Goal: Task Accomplishment & Management: Use online tool/utility

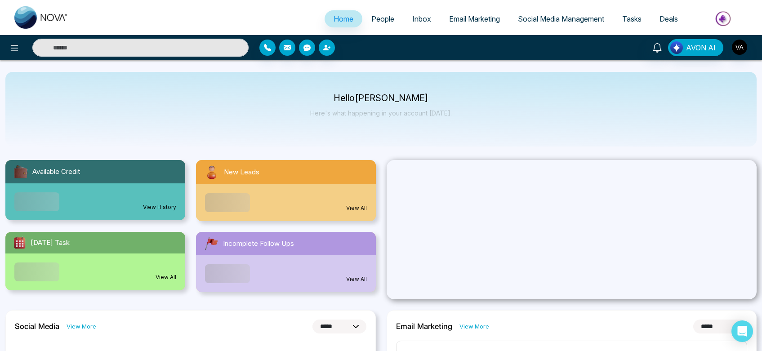
select select "*"
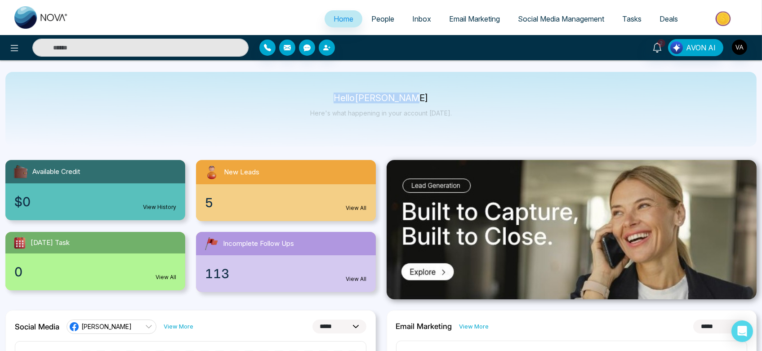
drag, startPoint x: 331, startPoint y: 94, endPoint x: 475, endPoint y: 125, distance: 146.8
click at [475, 125] on div "Hello Vijay Admin Here's what happening in your account today." at bounding box center [381, 109] width 752 height 75
drag, startPoint x: 340, startPoint y: 97, endPoint x: 493, endPoint y: 124, distance: 155.7
click at [493, 124] on div "Hello Vijay Admin Here's what happening in your account today." at bounding box center [381, 109] width 752 height 75
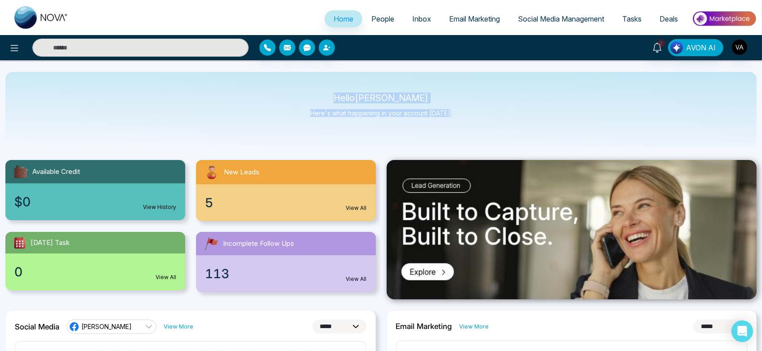
click at [493, 124] on div "Hello Vijay Admin Here's what happening in your account today." at bounding box center [381, 109] width 752 height 75
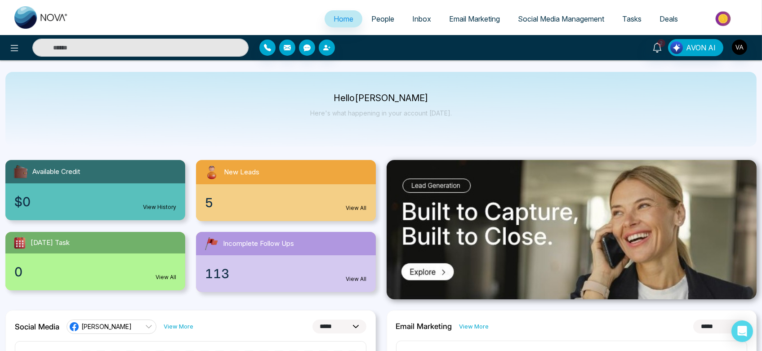
drag, startPoint x: 749, startPoint y: 47, endPoint x: 741, endPoint y: 46, distance: 8.2
click at [741, 46] on div "2 AVON AI" at bounding box center [603, 47] width 307 height 17
click at [741, 46] on img "button" at bounding box center [739, 47] width 15 height 15
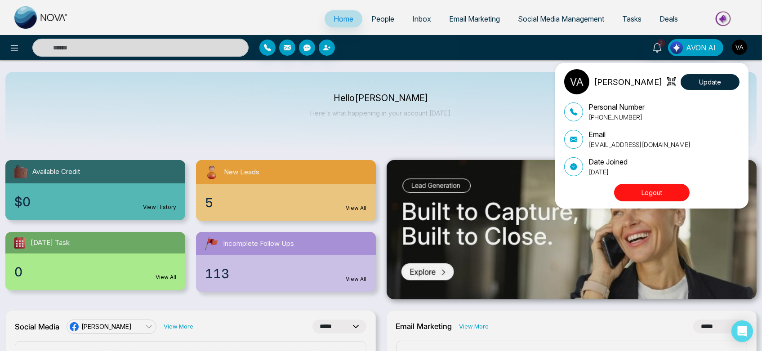
click at [451, 92] on div "Vijay Admin Update Personal Number +918975542824 Email vijay@mmnovatech.com Dat…" at bounding box center [381, 175] width 762 height 351
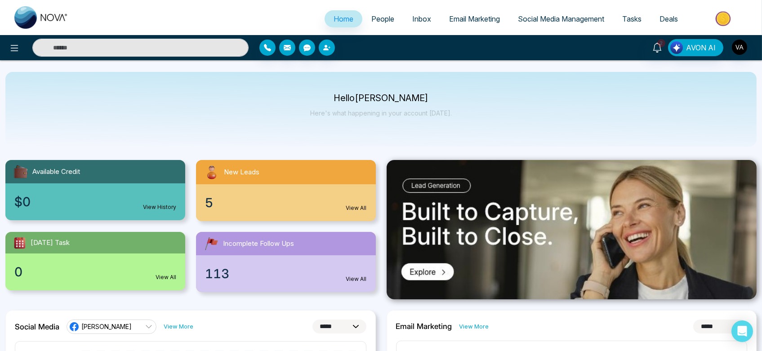
click at [362, 17] on link "People" at bounding box center [382, 18] width 41 height 17
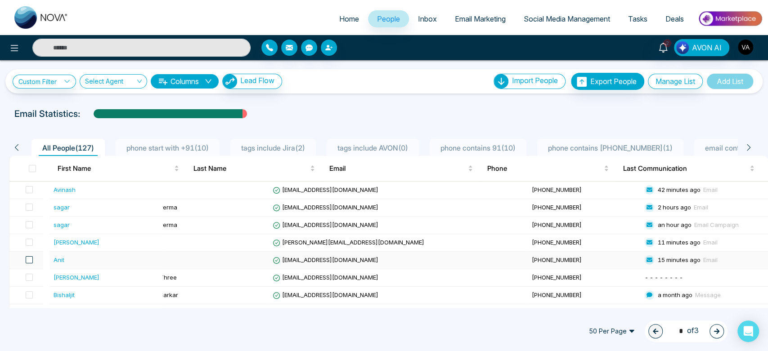
click at [33, 261] on span at bounding box center [29, 259] width 7 height 7
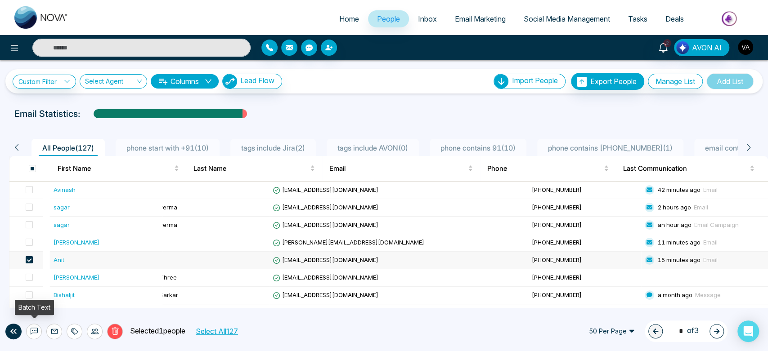
click at [29, 332] on button at bounding box center [34, 332] width 16 height 16
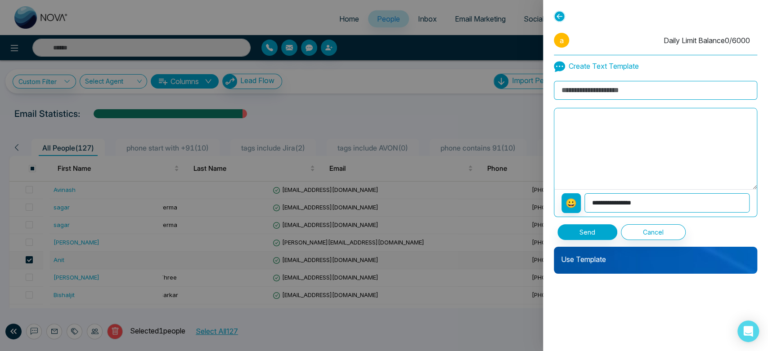
click at [609, 258] on p "Use Template" at bounding box center [655, 256] width 203 height 18
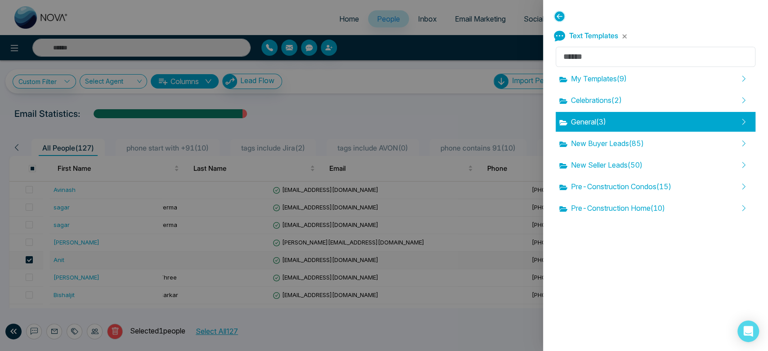
click at [595, 123] on span "General ( 3 )" at bounding box center [582, 121] width 47 height 11
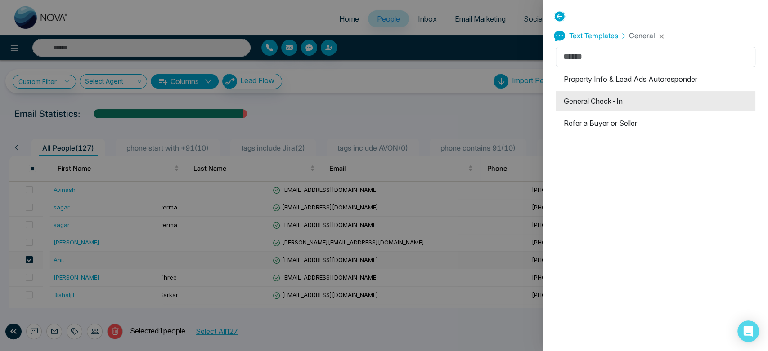
click at [593, 105] on li "General Check-In" at bounding box center [655, 101] width 200 height 20
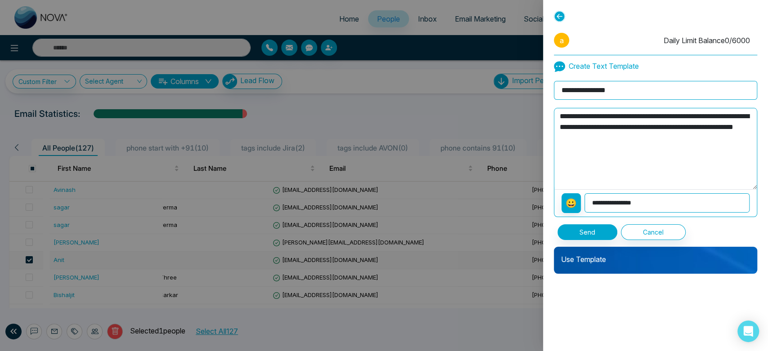
click at [605, 163] on textarea "**********" at bounding box center [655, 148] width 202 height 81
click at [590, 231] on button "Send" at bounding box center [587, 232] width 60 height 16
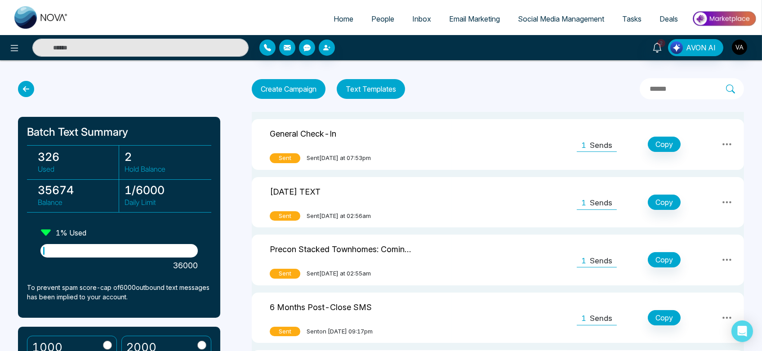
click at [729, 143] on icon at bounding box center [727, 144] width 11 height 11
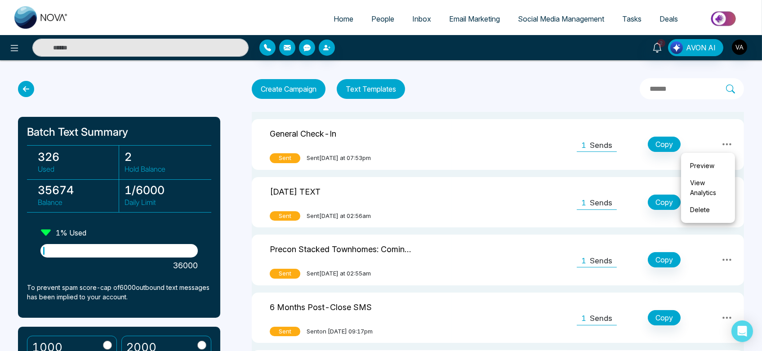
click at [700, 189] on link "View Analytics" at bounding box center [708, 187] width 45 height 27
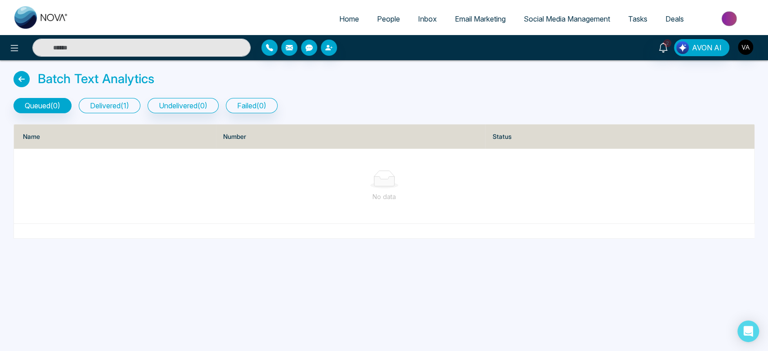
click at [124, 107] on button "delivered ( 1 )" at bounding box center [110, 105] width 62 height 15
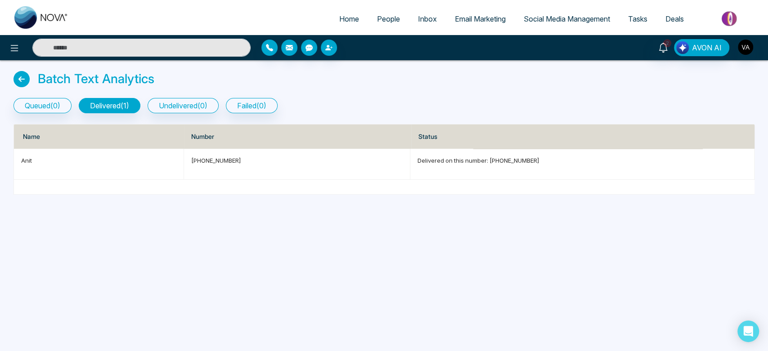
click at [22, 76] on icon at bounding box center [21, 79] width 16 height 16
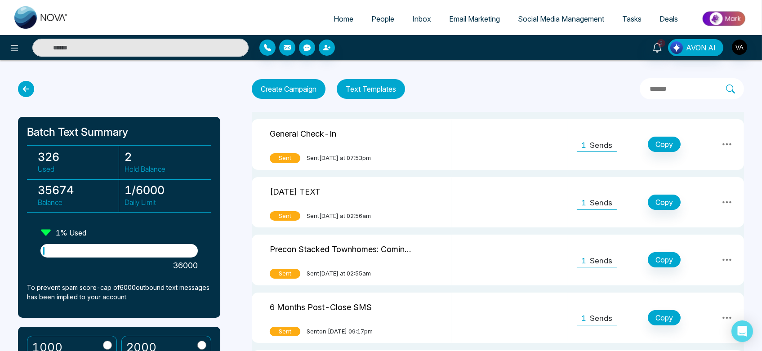
click at [23, 88] on icon at bounding box center [26, 89] width 16 height 16
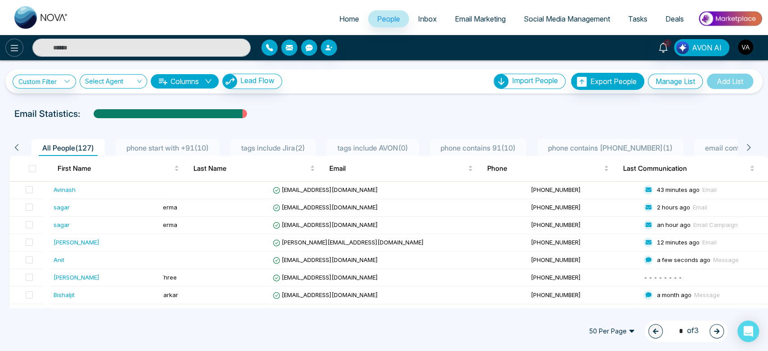
click at [13, 43] on icon at bounding box center [14, 48] width 11 height 11
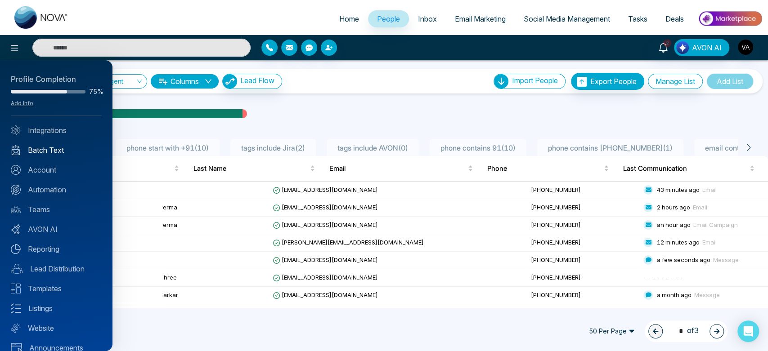
click at [46, 149] on link "Batch Text" at bounding box center [56, 150] width 91 height 11
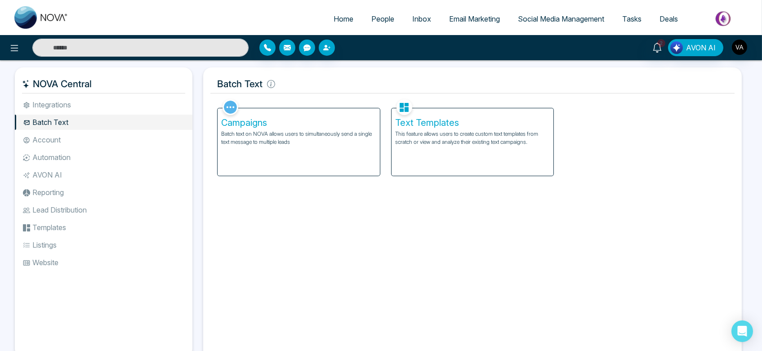
click at [336, 150] on div "Campaigns Batch text on NOVA allows users to simultaneously send a single text …" at bounding box center [299, 141] width 162 height 67
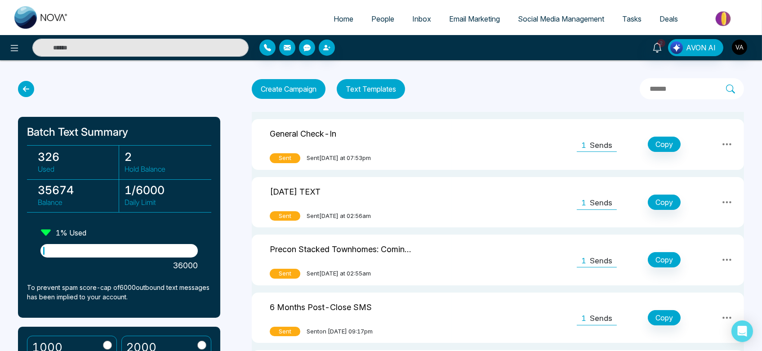
click at [363, 79] on button "Text Templates" at bounding box center [371, 89] width 68 height 20
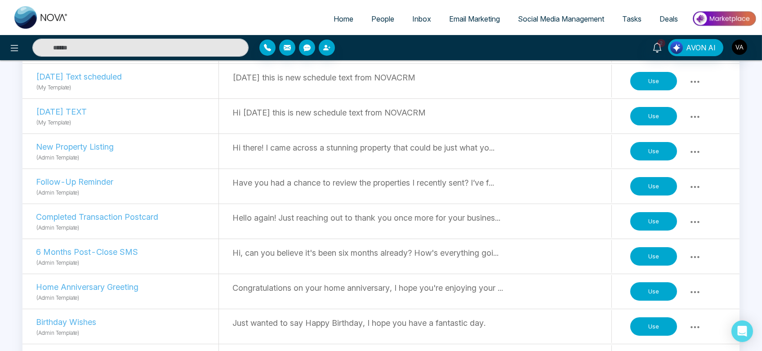
scroll to position [331, 0]
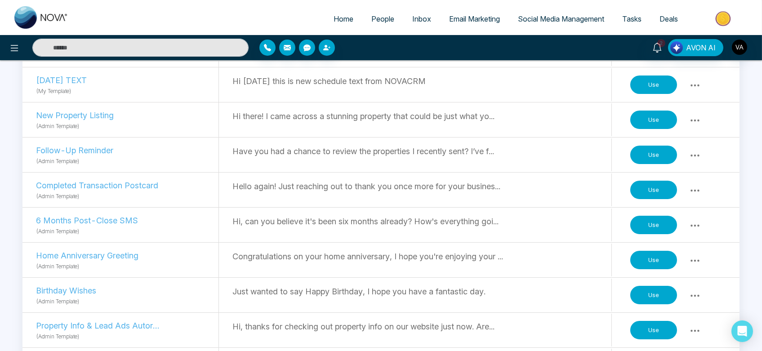
click at [644, 298] on button "Use" at bounding box center [654, 295] width 47 height 19
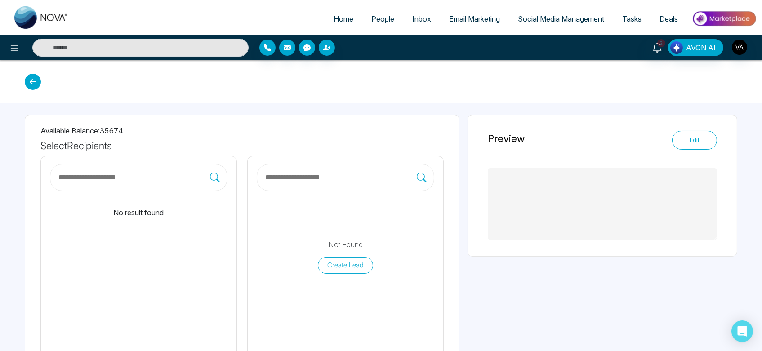
type textarea "**********"
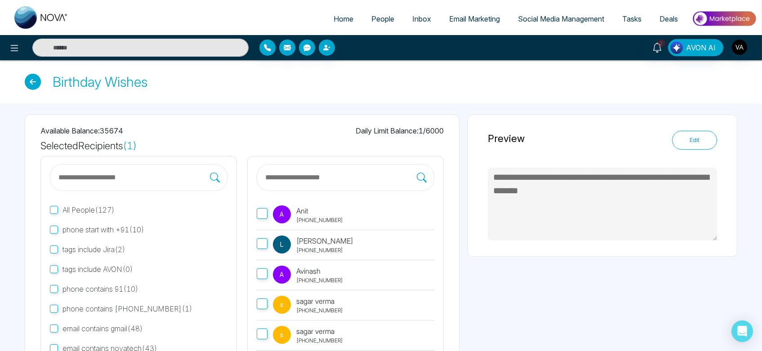
scroll to position [85, 0]
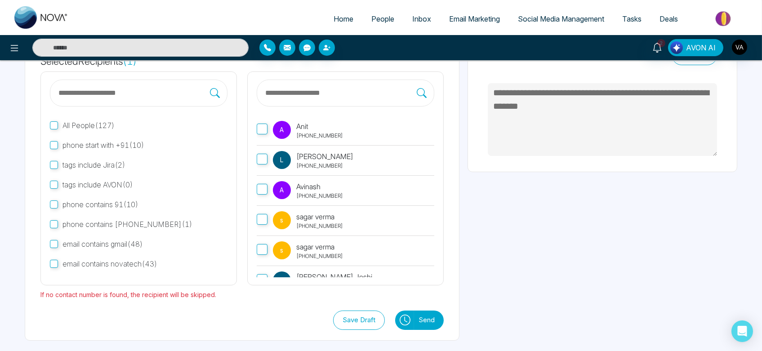
click at [405, 323] on icon at bounding box center [405, 320] width 11 height 11
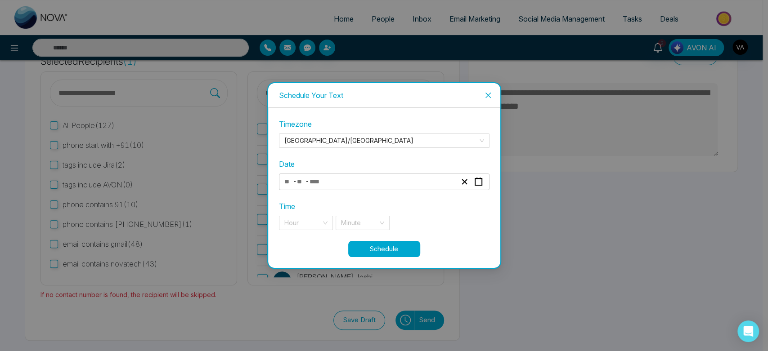
click at [366, 183] on div "- -" at bounding box center [370, 182] width 174 height 12
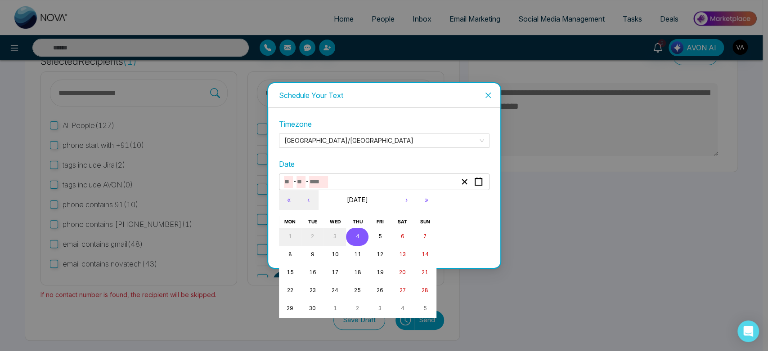
click at [359, 239] on button "4" at bounding box center [357, 237] width 22 height 18
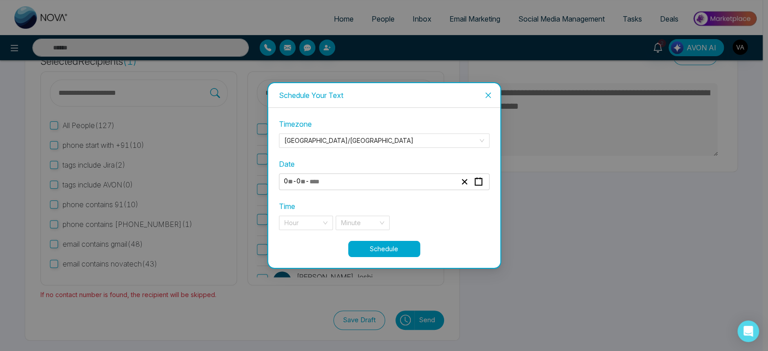
type input "*"
type input "****"
click at [307, 229] on input "search" at bounding box center [302, 222] width 37 height 13
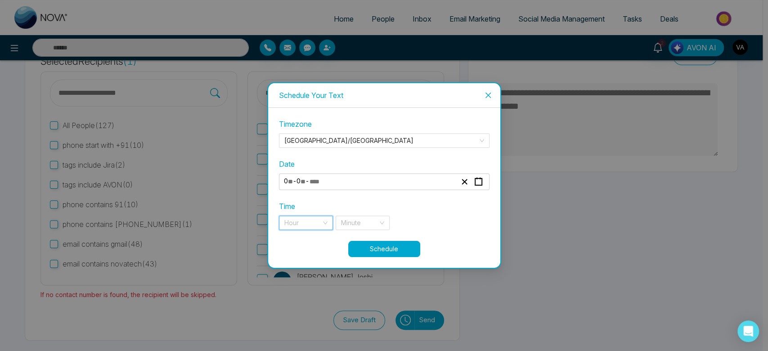
click at [314, 228] on input "search" at bounding box center [302, 222] width 37 height 13
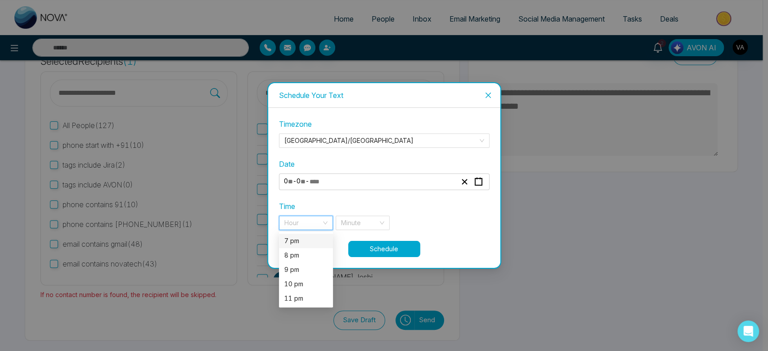
click at [313, 241] on div "7 pm" at bounding box center [305, 241] width 43 height 10
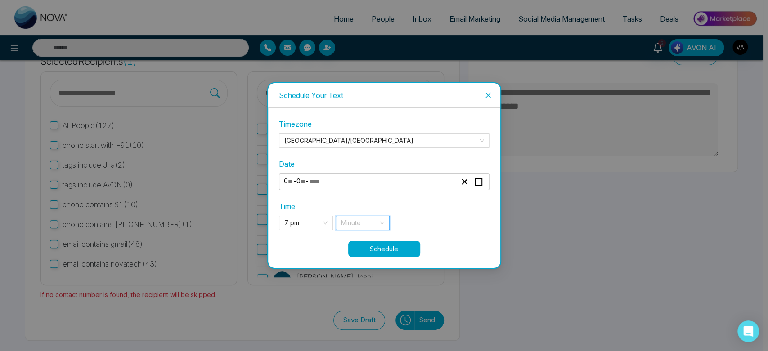
click at [369, 221] on input "search" at bounding box center [359, 222] width 37 height 13
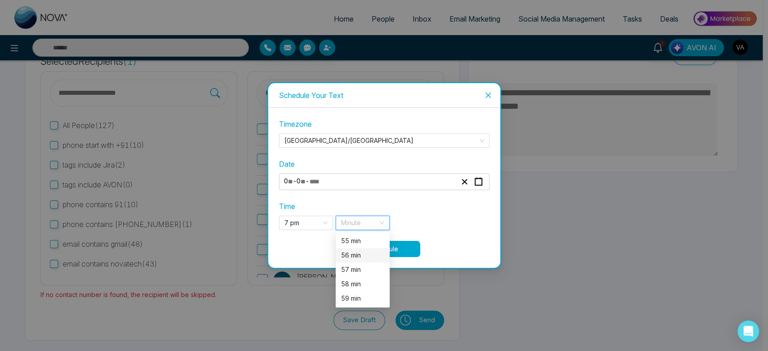
click at [369, 259] on div "56 min" at bounding box center [362, 256] width 43 height 10
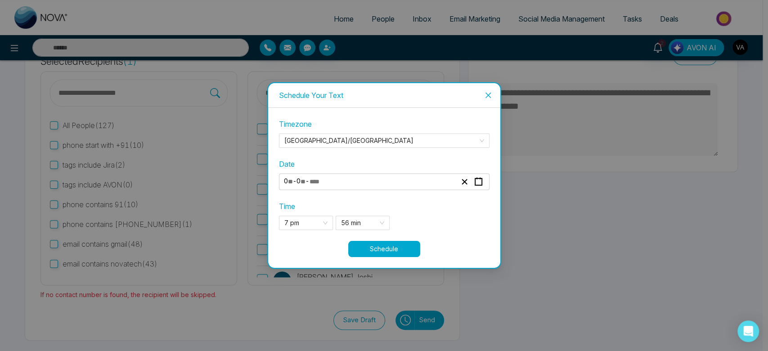
click at [412, 247] on button "Schedule" at bounding box center [384, 249] width 72 height 16
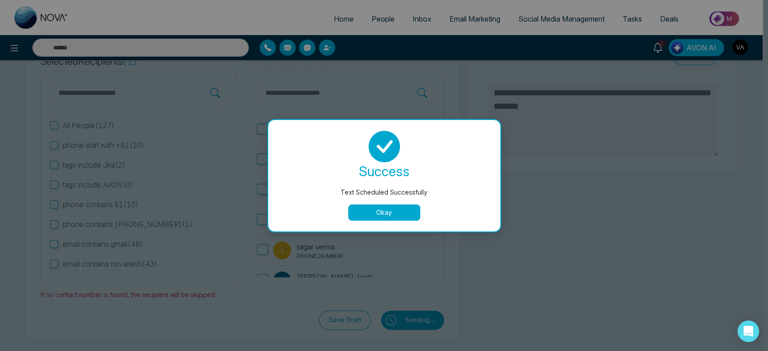
click at [360, 219] on button "Okay" at bounding box center [384, 213] width 72 height 16
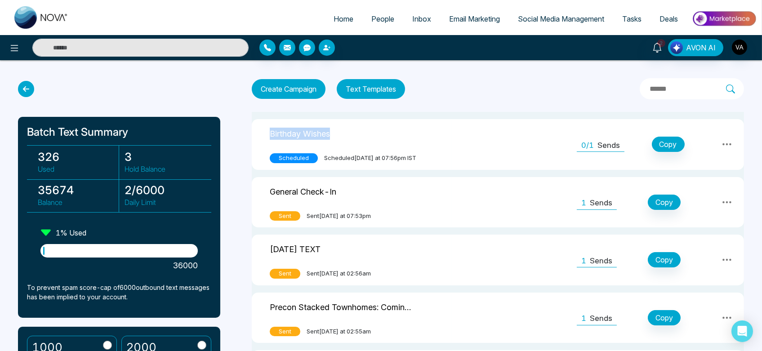
drag, startPoint x: 264, startPoint y: 130, endPoint x: 416, endPoint y: 121, distance: 152.3
click at [416, 121] on td "Birthday Wishes Scheduled Scheduled today at 07:56pm IST" at bounding box center [352, 144] width 200 height 51
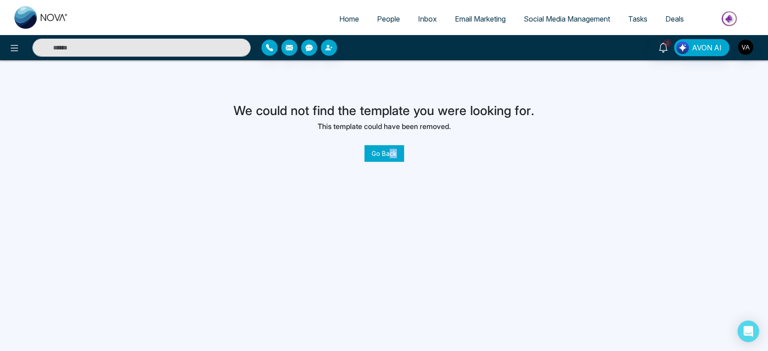
drag, startPoint x: 410, startPoint y: 157, endPoint x: 382, endPoint y: 157, distance: 27.4
click at [382, 157] on div "We could not find the template you were looking for. This template could have b…" at bounding box center [383, 132] width 301 height 58
click at [382, 157] on button "Go Back" at bounding box center [384, 153] width 40 height 17
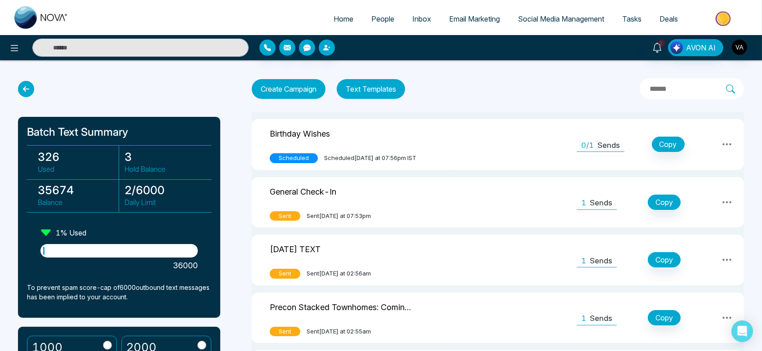
click at [649, 92] on input "text" at bounding box center [687, 89] width 77 height 12
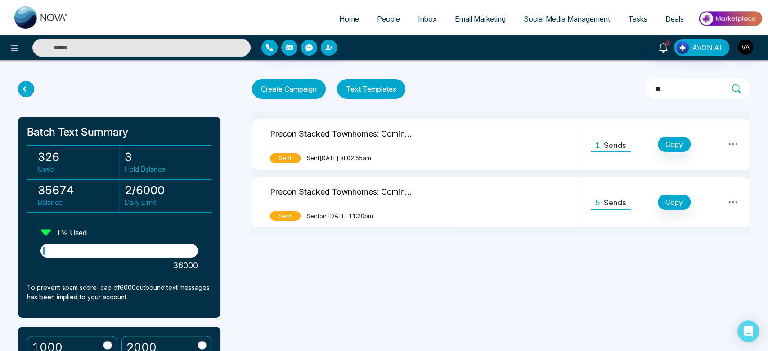
type input "*"
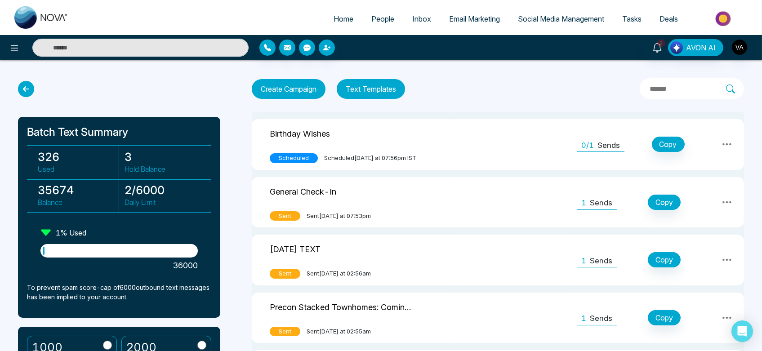
click at [373, 92] on button "Text Templates" at bounding box center [371, 89] width 68 height 20
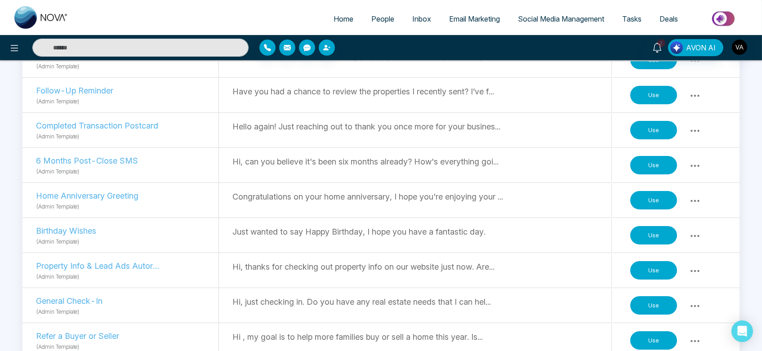
scroll to position [419, 0]
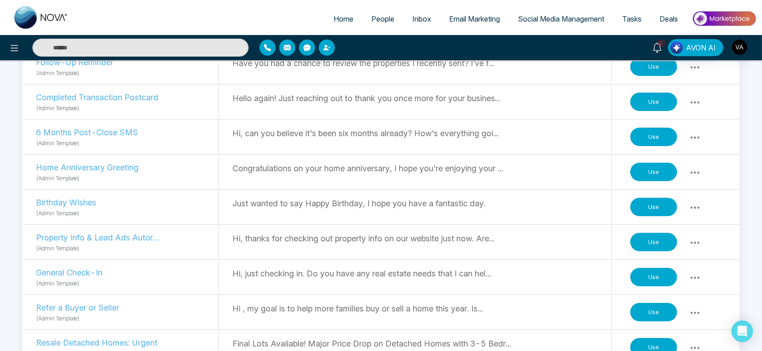
click at [658, 236] on button "Use" at bounding box center [654, 242] width 47 height 19
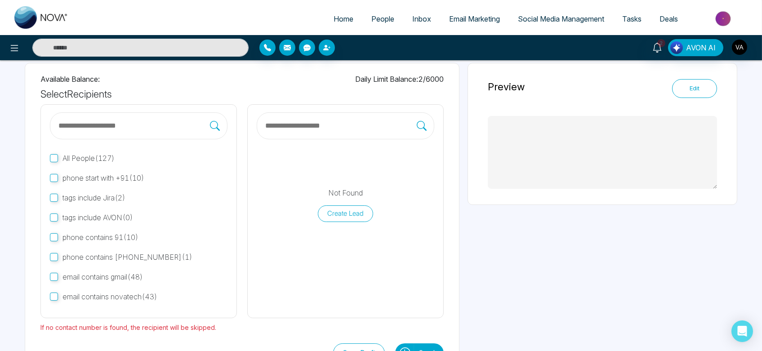
scroll to position [54, 0]
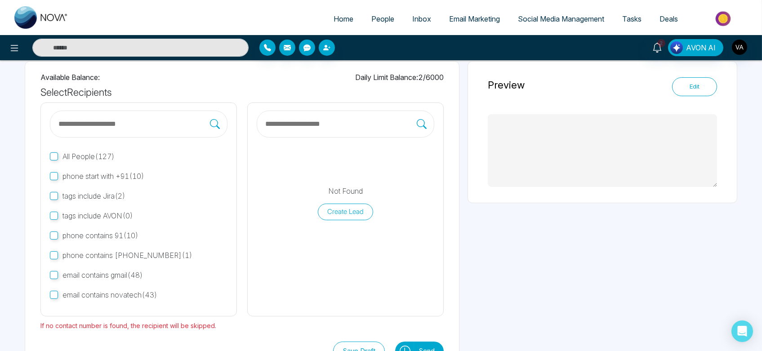
type textarea "**********"
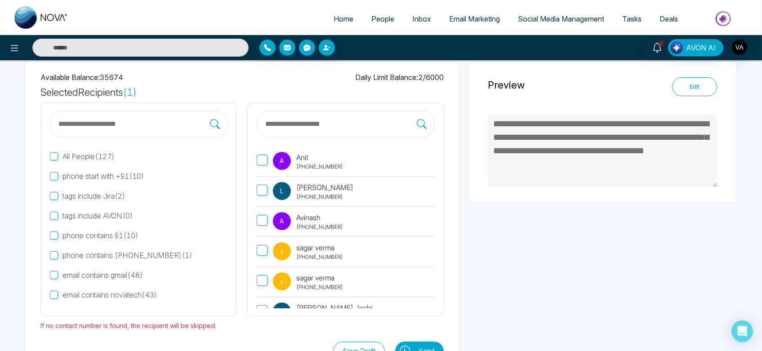
scroll to position [85, 0]
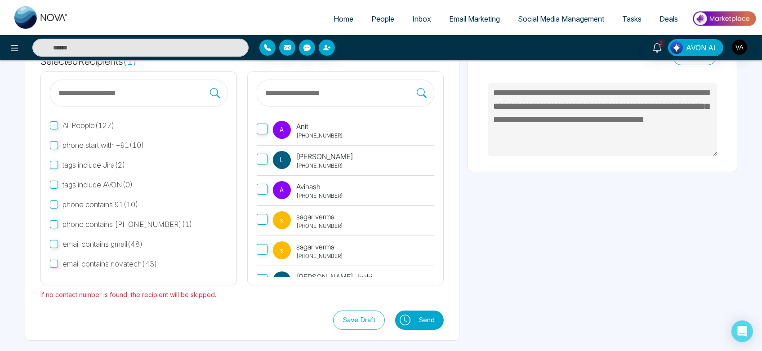
click at [431, 318] on button "Send" at bounding box center [429, 320] width 30 height 19
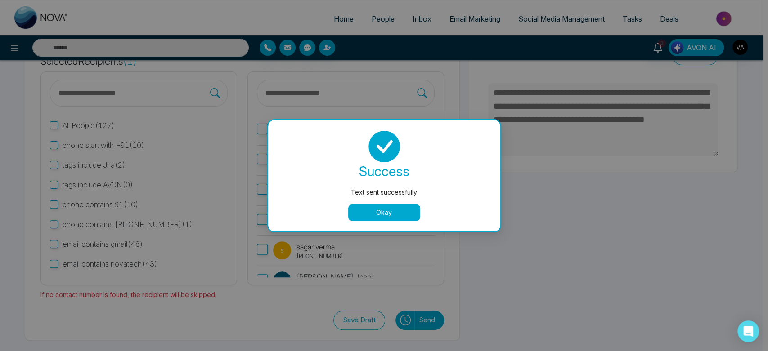
click at [392, 215] on button "Okay" at bounding box center [384, 213] width 72 height 16
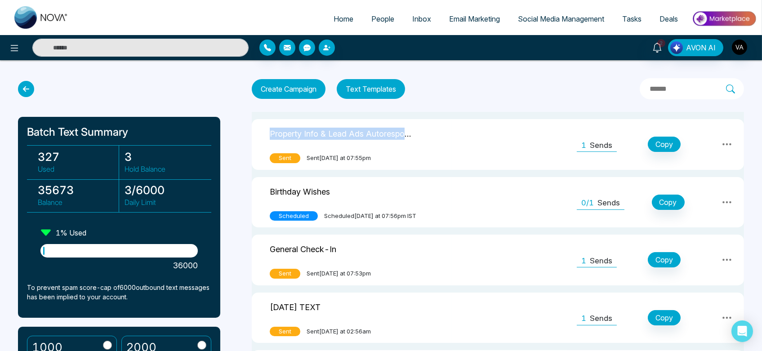
drag, startPoint x: 266, startPoint y: 129, endPoint x: 447, endPoint y: 124, distance: 180.4
click at [447, 124] on td "Property Info & Lead Ads Autoresponder Sent Sent today at 07:55pm" at bounding box center [352, 144] width 200 height 51
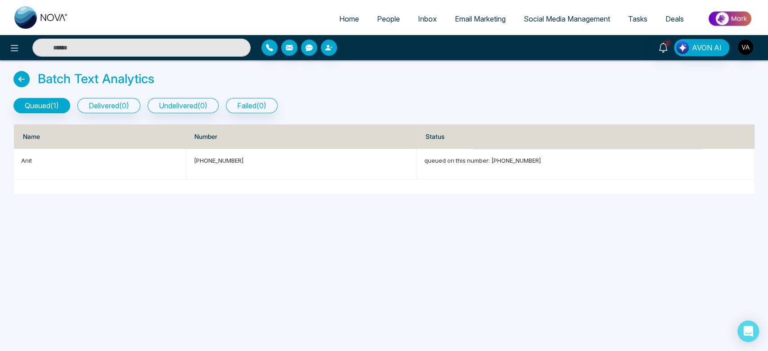
drag, startPoint x: 30, startPoint y: 85, endPoint x: 18, endPoint y: 78, distance: 13.1
click at [18, 78] on div "Batch Text Analytics" at bounding box center [383, 81] width 741 height 20
click at [18, 78] on icon at bounding box center [21, 79] width 16 height 16
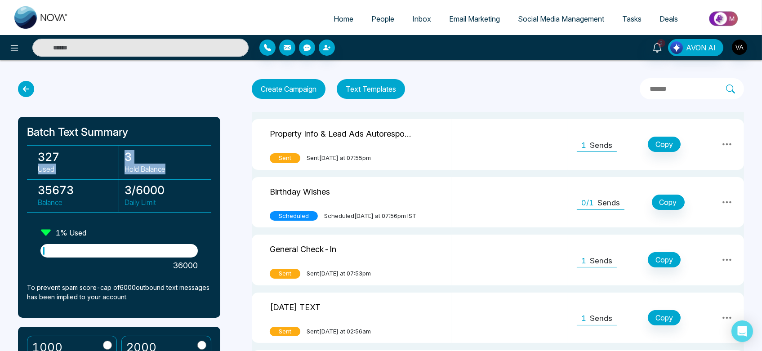
drag, startPoint x: 27, startPoint y: 169, endPoint x: 181, endPoint y: 203, distance: 158.1
click at [181, 203] on div "327 Used 3 Hold Balance 35673 Balance 3 / 6000 Daily Limit" at bounding box center [119, 178] width 184 height 67
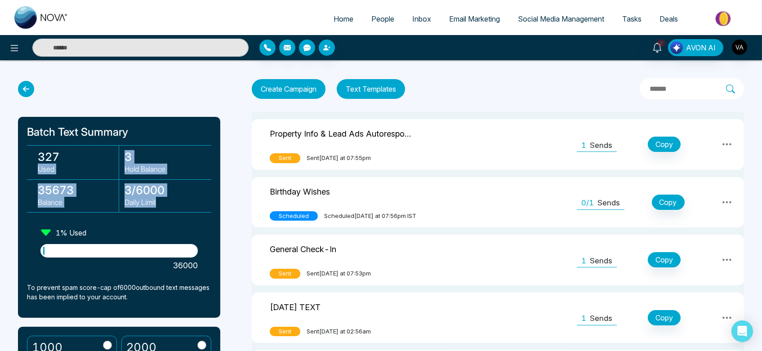
click at [181, 203] on p "Daily Limit" at bounding box center [165, 202] width 81 height 11
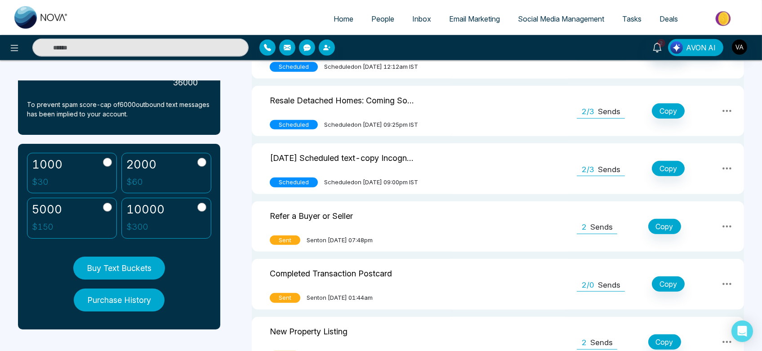
scroll to position [1475, 0]
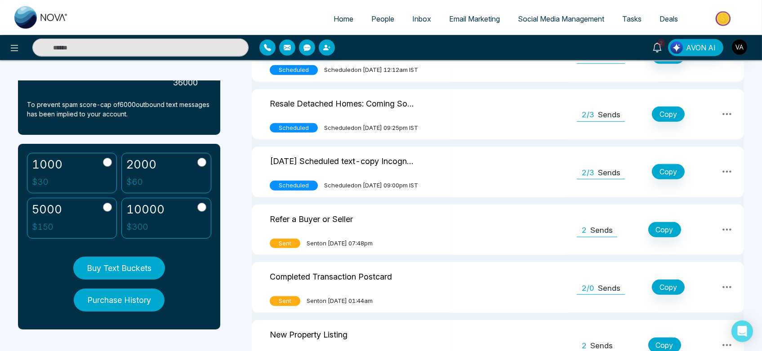
click at [490, 112] on td at bounding box center [510, 114] width 116 height 51
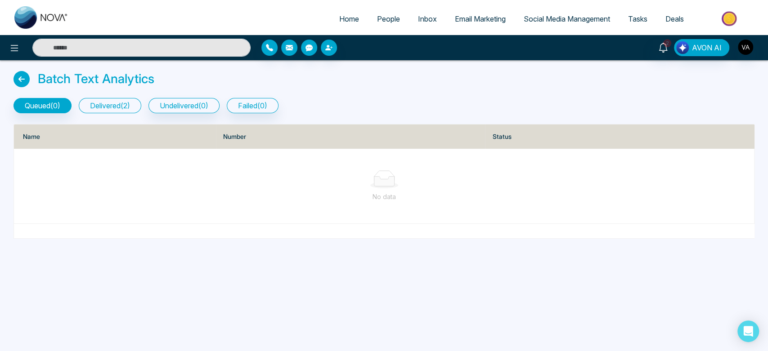
click at [115, 98] on button "delivered ( 2 )" at bounding box center [110, 105] width 63 height 15
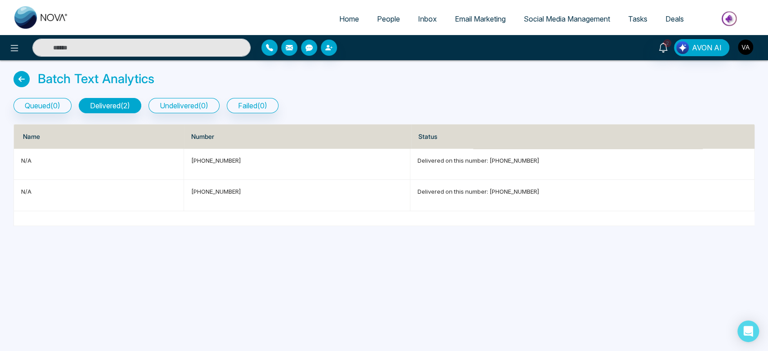
click at [14, 78] on icon at bounding box center [21, 79] width 16 height 16
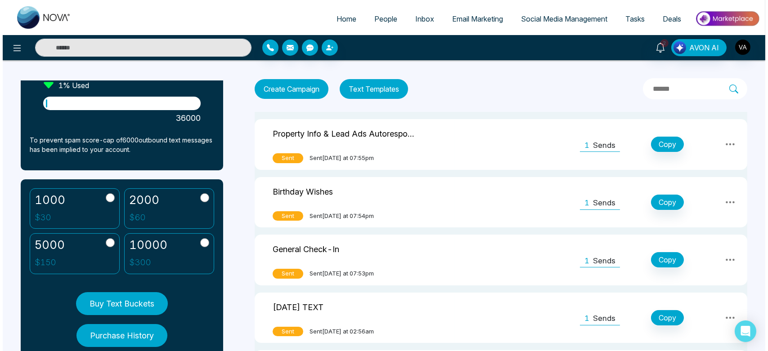
scroll to position [183, 0]
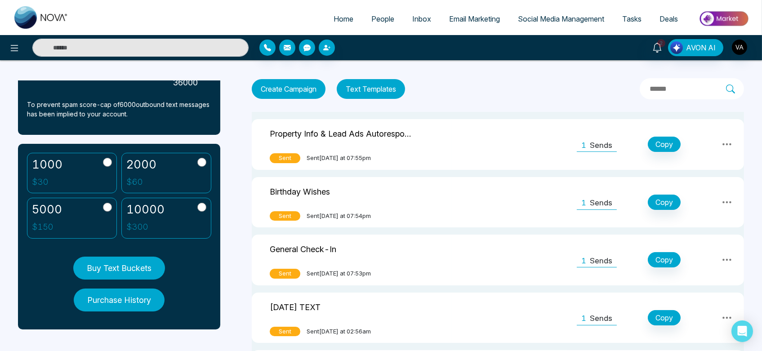
click at [110, 293] on button "Purchase History" at bounding box center [119, 300] width 91 height 23
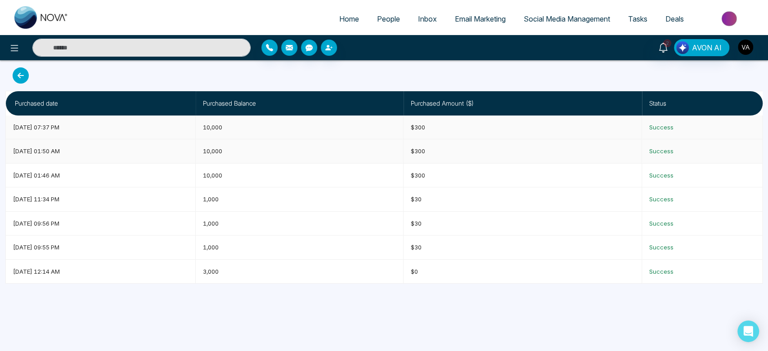
drag, startPoint x: 234, startPoint y: 130, endPoint x: 532, endPoint y: 155, distance: 299.7
click at [532, 155] on tbody "Jul 31, 2025 07:37 PM 10,000 $300 Success Jul 18, 2025 01:50 AM 10,000 $300 Suc…" at bounding box center [384, 200] width 756 height 168
click at [532, 155] on td "$300" at bounding box center [522, 151] width 238 height 24
click at [18, 75] on icon at bounding box center [21, 75] width 16 height 16
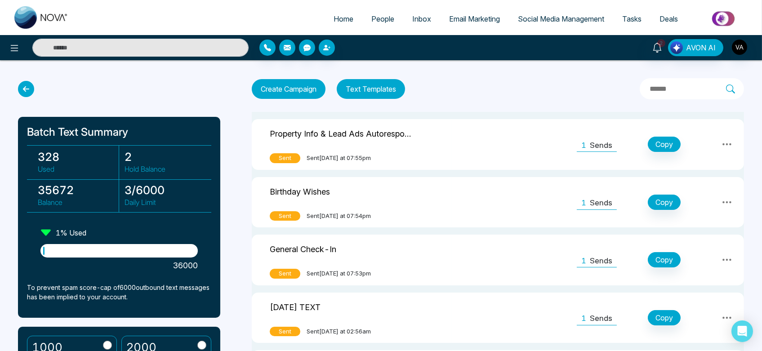
click at [22, 82] on icon at bounding box center [26, 89] width 16 height 16
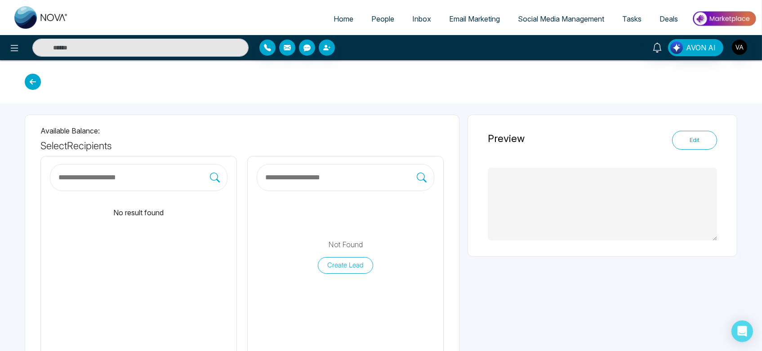
click at [29, 85] on icon at bounding box center [33, 82] width 16 height 16
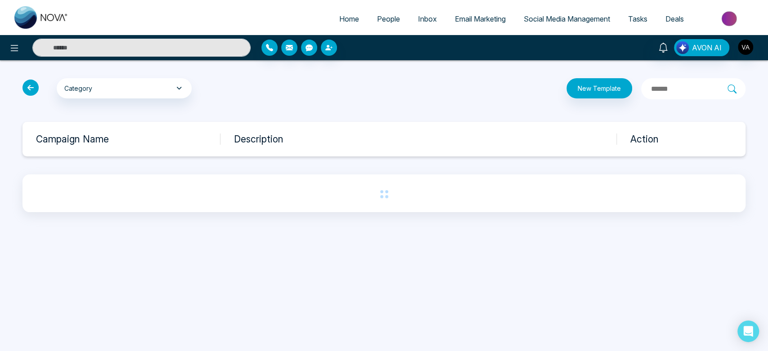
click at [29, 85] on icon at bounding box center [30, 88] width 16 height 16
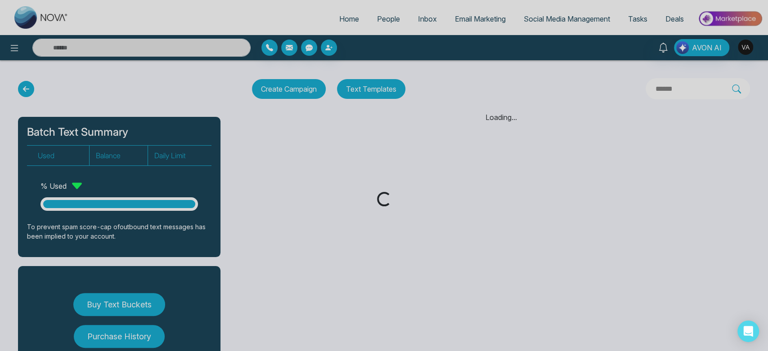
click at [29, 85] on div "Loading..." at bounding box center [384, 175] width 768 height 351
drag, startPoint x: 29, startPoint y: 85, endPoint x: 23, endPoint y: 89, distance: 7.0
click at [23, 89] on div "Loading..." at bounding box center [384, 175] width 768 height 351
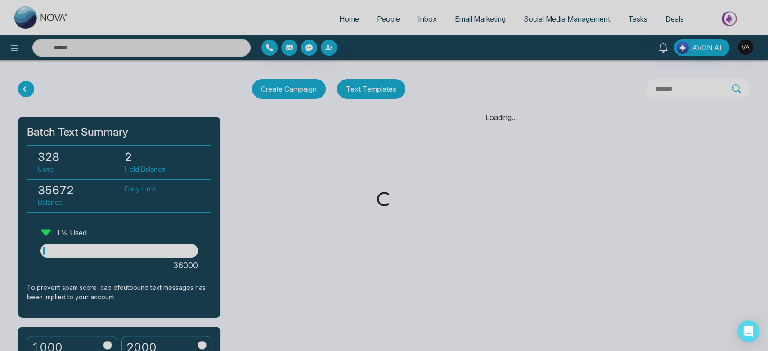
click at [23, 89] on div "Loading..." at bounding box center [384, 175] width 768 height 351
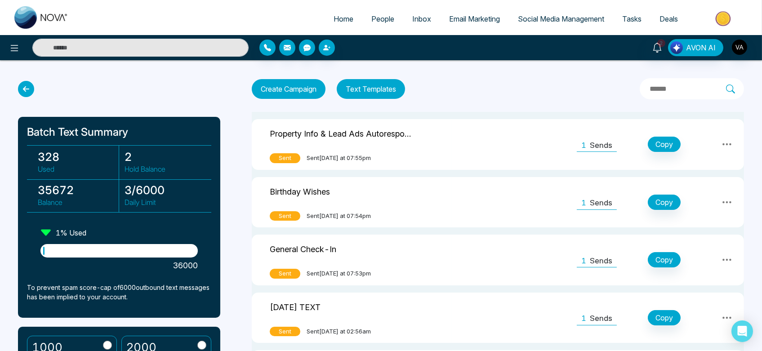
click at [23, 89] on icon at bounding box center [26, 89] width 16 height 16
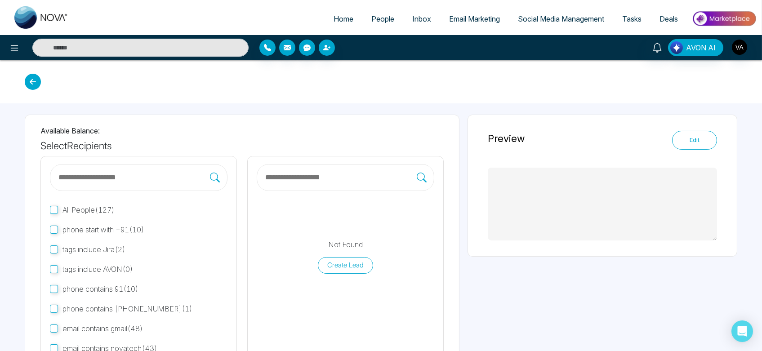
type textarea "**********"
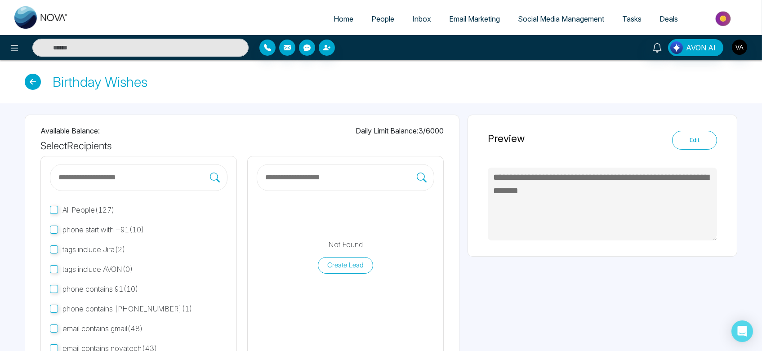
click at [36, 80] on icon at bounding box center [33, 82] width 16 height 16
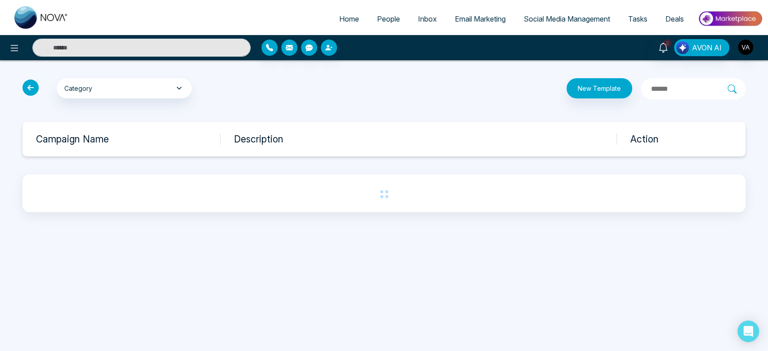
click at [32, 85] on icon at bounding box center [30, 88] width 16 height 16
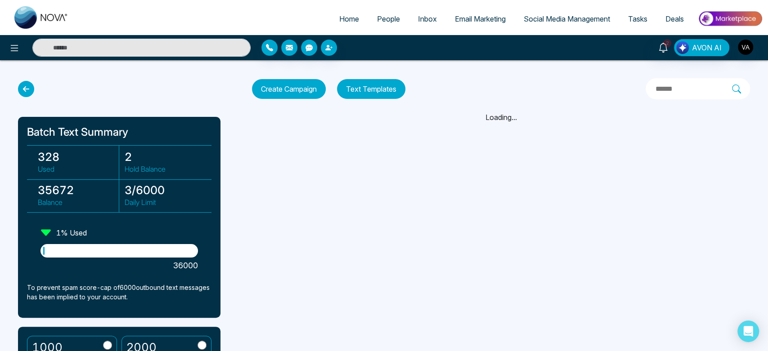
click at [27, 89] on icon at bounding box center [26, 89] width 16 height 16
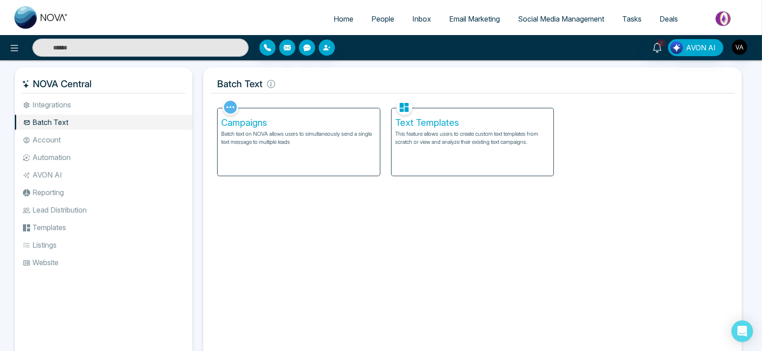
click at [77, 139] on li "Account" at bounding box center [104, 139] width 178 height 15
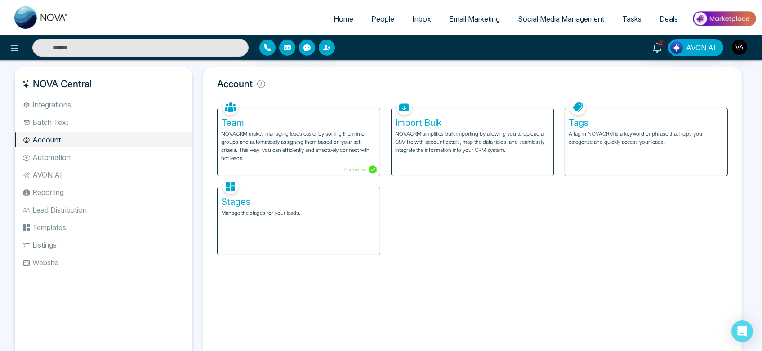
click at [381, 16] on span "People" at bounding box center [382, 18] width 23 height 9
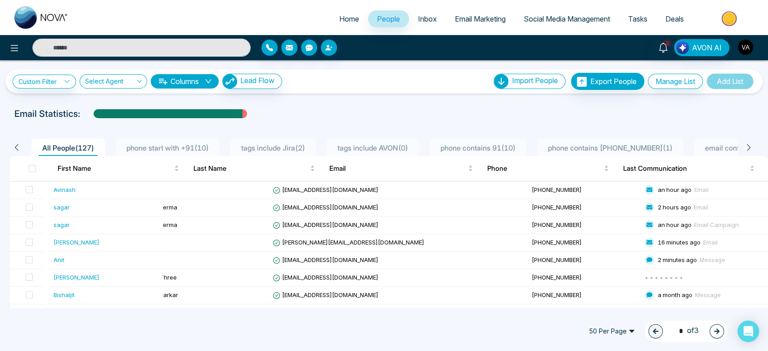
click at [745, 41] on img "button" at bounding box center [745, 47] width 15 height 15
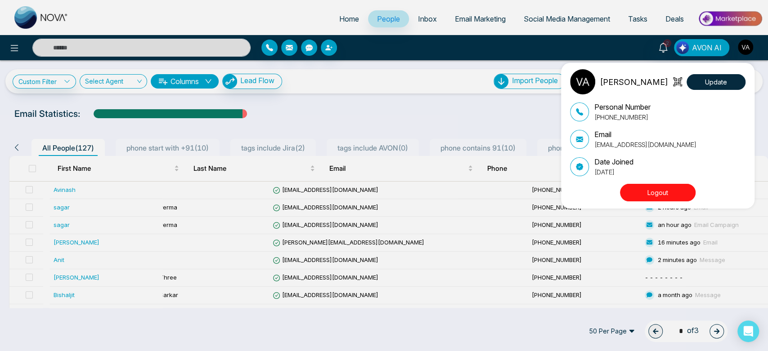
click at [650, 197] on button "Logout" at bounding box center [658, 193] width 76 height 18
